Goal: Check status: Check status

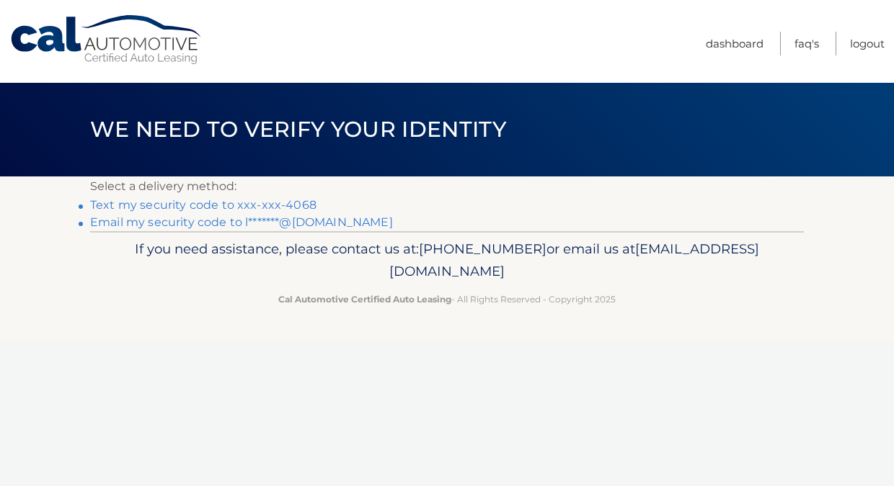
click at [288, 205] on link "Text my security code to xxx-xxx-4068" at bounding box center [203, 205] width 226 height 14
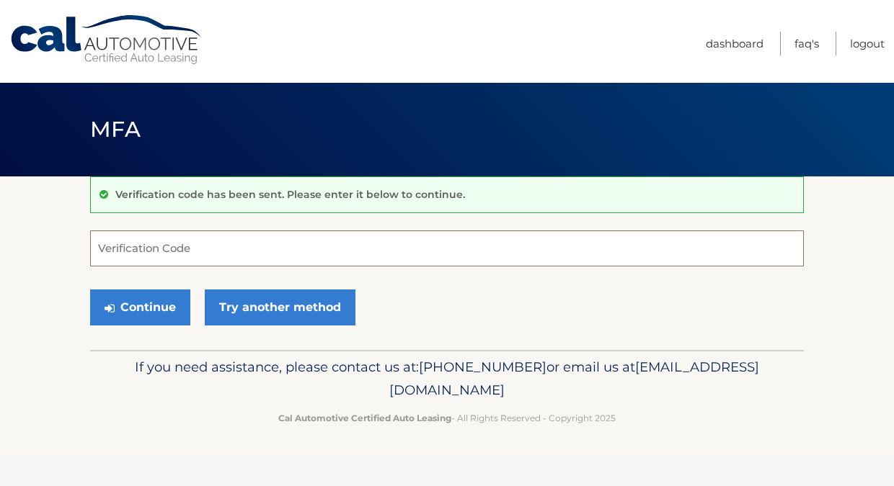
click at [287, 244] on input "Verification Code" at bounding box center [446, 249] width 713 height 36
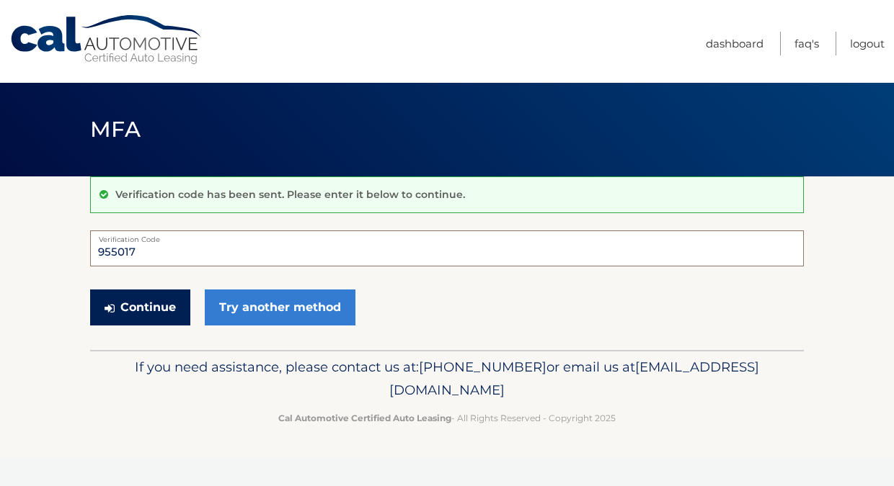
type input "955017"
click at [169, 303] on button "Continue" at bounding box center [140, 308] width 100 height 36
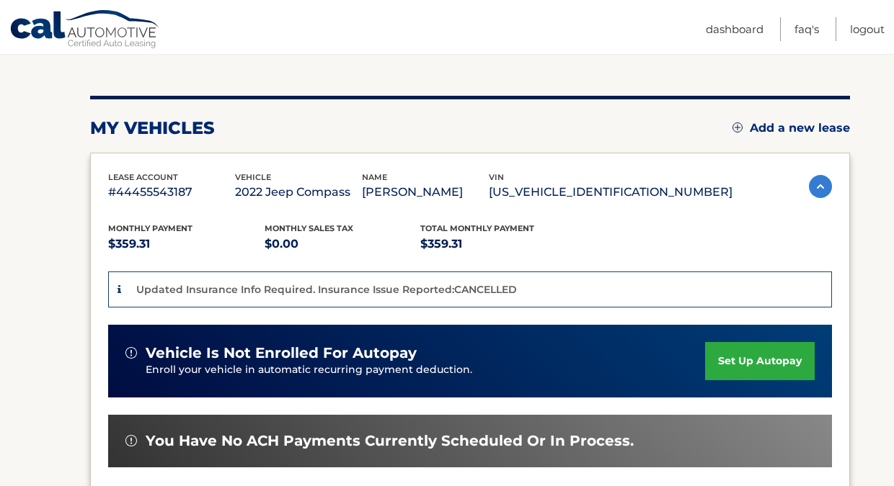
scroll to position [391, 0]
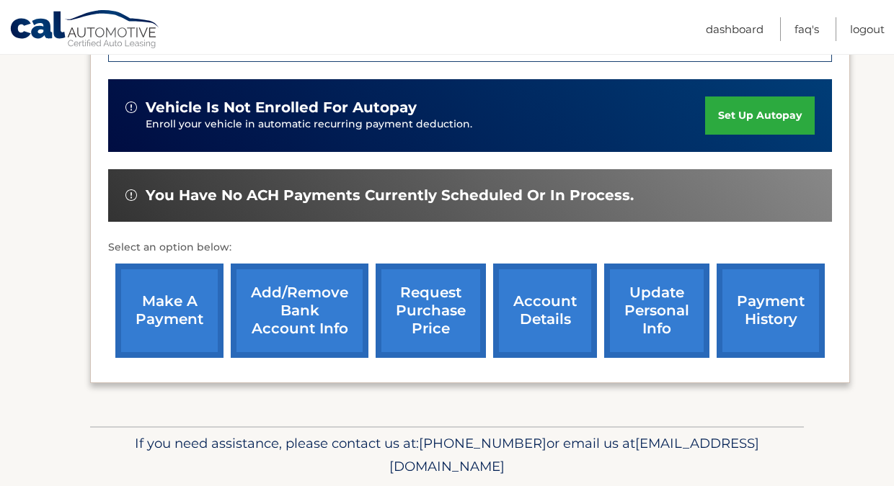
click at [541, 316] on link "account details" at bounding box center [545, 311] width 104 height 94
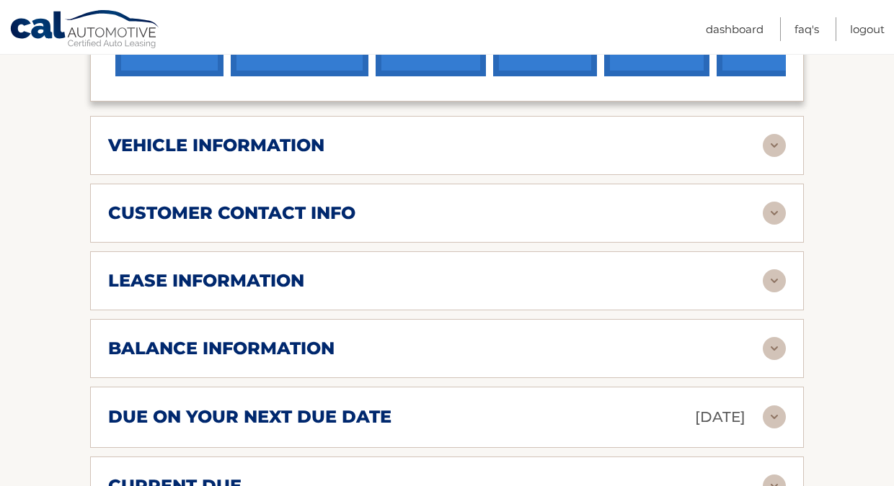
scroll to position [669, 0]
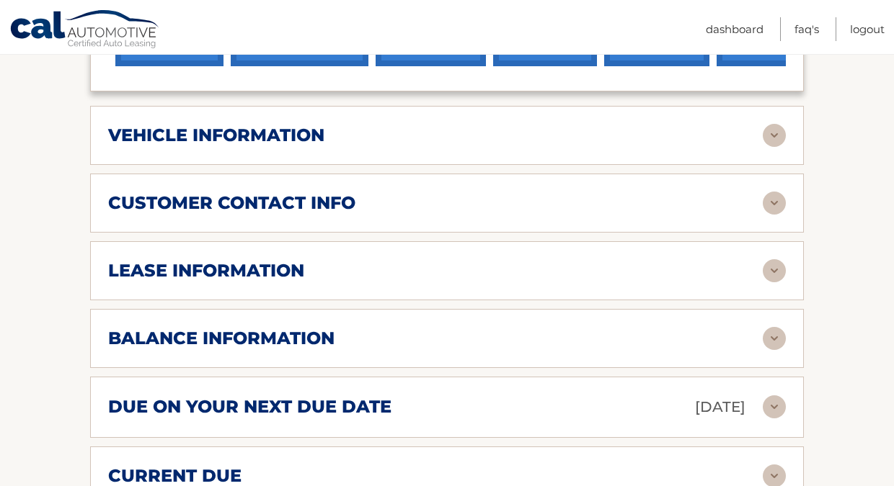
click at [530, 395] on div "due on your next due date Sep 10, 2025" at bounding box center [435, 407] width 654 height 25
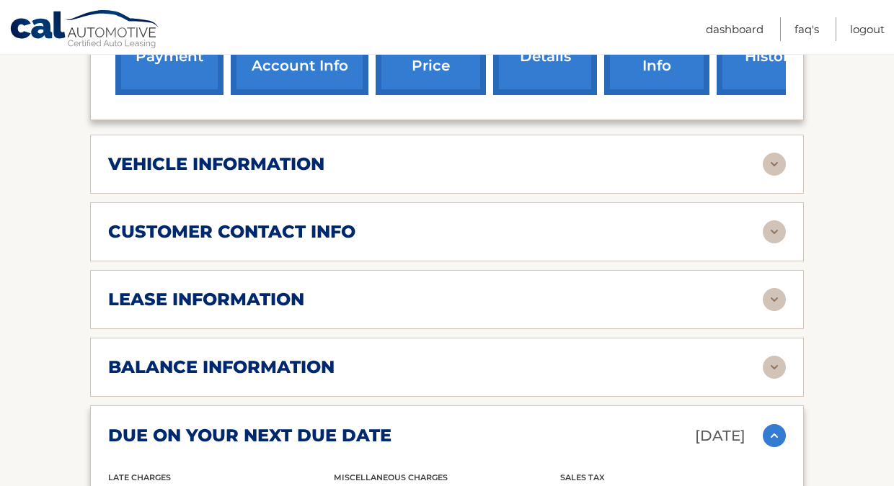
scroll to position [408, 0]
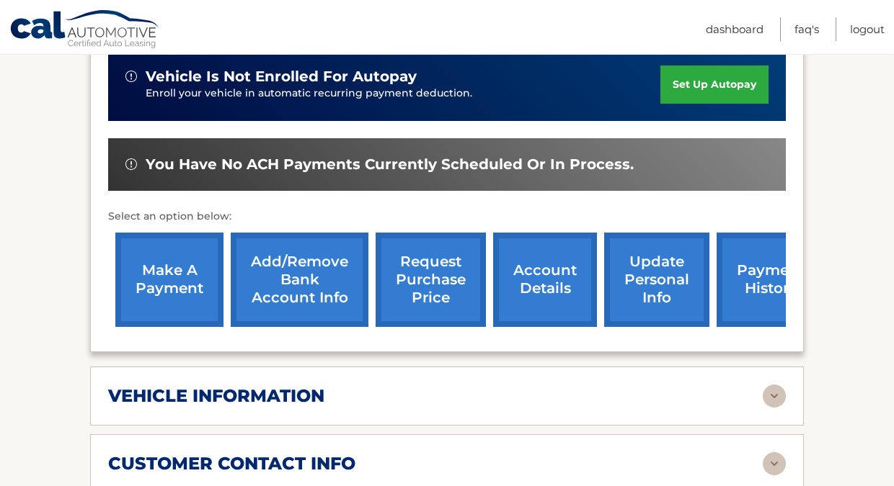
click at [744, 262] on link "payment history" at bounding box center [770, 280] width 108 height 94
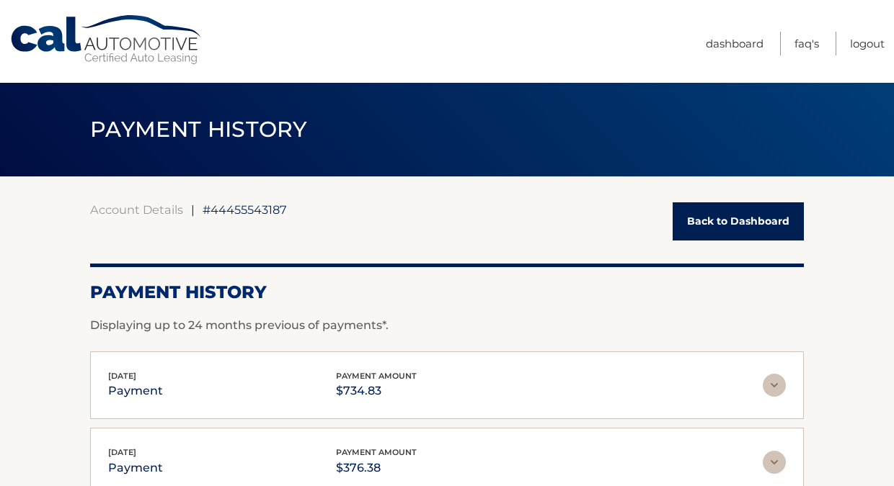
click at [681, 228] on link "Back to Dashboard" at bounding box center [737, 221] width 131 height 38
